Goal: Information Seeking & Learning: Learn about a topic

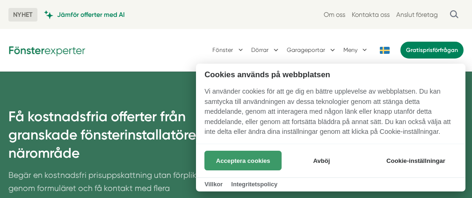
click at [253, 162] on button "Acceptera cookies" at bounding box center [243, 161] width 77 height 20
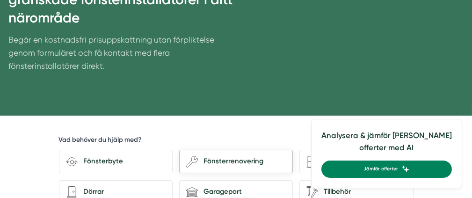
scroll to position [140, 0]
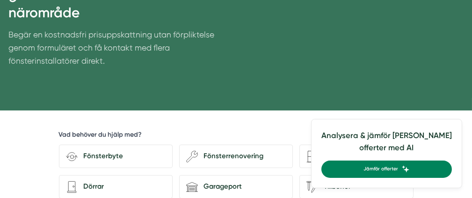
click at [385, 124] on div "Vad behöver du hjälp med? Fönsterbyte wench Fönsterrenovering Nyinstallation ar…" at bounding box center [236, 178] width 355 height 109
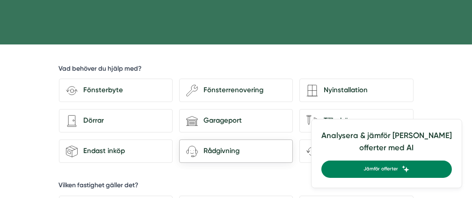
scroll to position [234, 0]
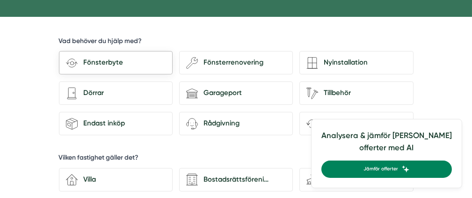
click at [92, 57] on div "Fönsterbyte" at bounding box center [122, 62] width 88 height 11
click at [0, 0] on input "Fönsterbyte" at bounding box center [0, 0] width 0 height 0
click at [231, 174] on div "Bostadsrättsförening" at bounding box center [242, 179] width 88 height 11
click at [0, 0] on input "Bostadsrättsförening" at bounding box center [0, 0] width 0 height 0
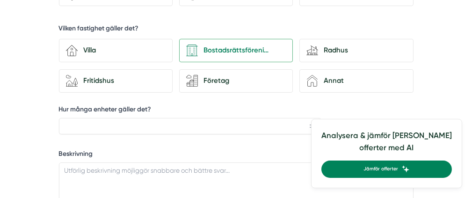
scroll to position [375, 0]
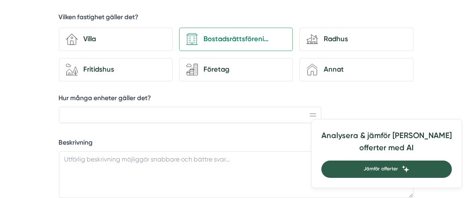
click at [398, 169] on span "Jämför offerter" at bounding box center [381, 169] width 35 height 8
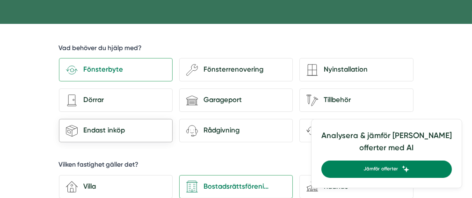
scroll to position [234, 0]
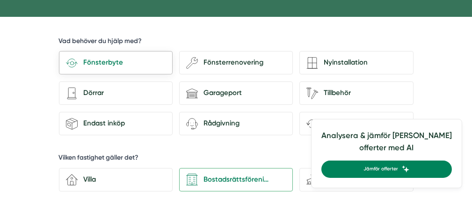
click at [74, 57] on icon at bounding box center [72, 63] width 12 height 12
click at [0, 0] on input "Fönsterbyte" at bounding box center [0, 0] width 0 height 0
click at [213, 174] on div "Bostadsrättsförening" at bounding box center [242, 179] width 88 height 11
click at [0, 0] on input "Bostadsrättsförening" at bounding box center [0, 0] width 0 height 0
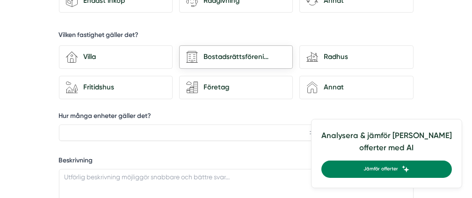
scroll to position [375, 0]
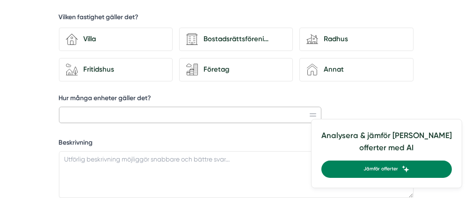
click at [81, 107] on input "Hur många enheter gäller det?" at bounding box center [190, 115] width 263 height 17
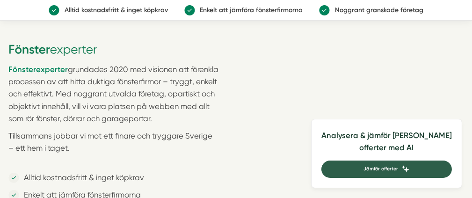
scroll to position [1358, 0]
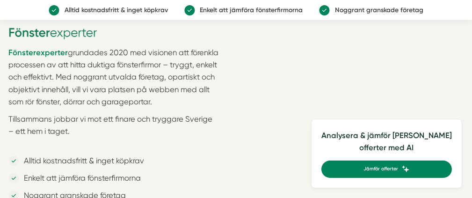
type input "280s varav 43 st balkongdörrar"
click at [369, 148] on h4 "Analysera & jämför dina offerter med AI" at bounding box center [387, 144] width 131 height 31
click at [370, 125] on div "Analysera & jämför dina offerter med AI Jämför offerter" at bounding box center [386, 153] width 151 height 69
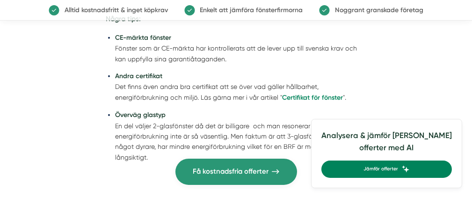
scroll to position [1498, 0]
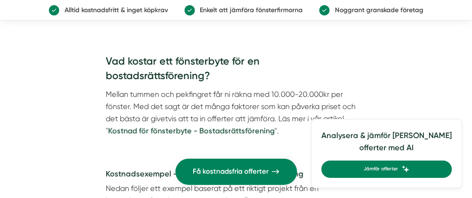
click at [222, 131] on strong "Kostnad för fönsterbyte - Bostadsrättsförening" at bounding box center [191, 130] width 167 height 9
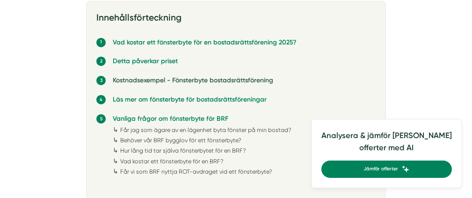
scroll to position [515, 0]
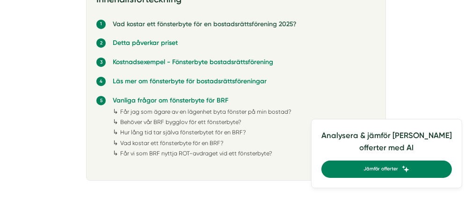
click at [199, 28] on link "Vad kostar ett fönsterbyte för en bostadsrättsförening 2025?" at bounding box center [205, 24] width 184 height 8
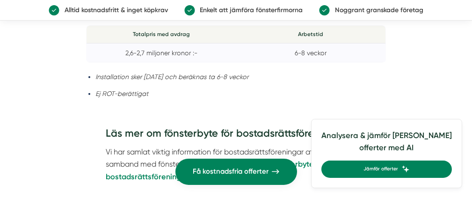
scroll to position [1448, 0]
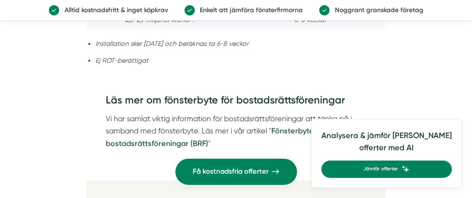
click at [172, 144] on strong "Fönsterbyte för bostadsrättsföreningar (BRF)" at bounding box center [216, 136] width 220 height 21
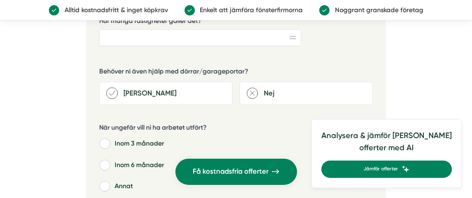
scroll to position [2341, 0]
